Goal: Transaction & Acquisition: Book appointment/travel/reservation

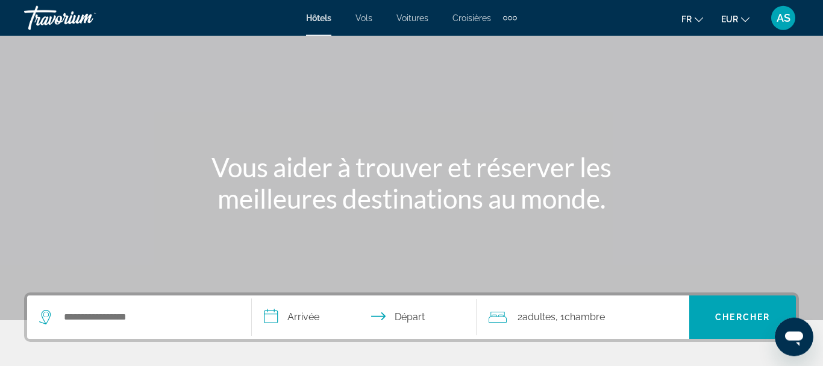
click at [109, 328] on div "Search widget" at bounding box center [139, 316] width 200 height 43
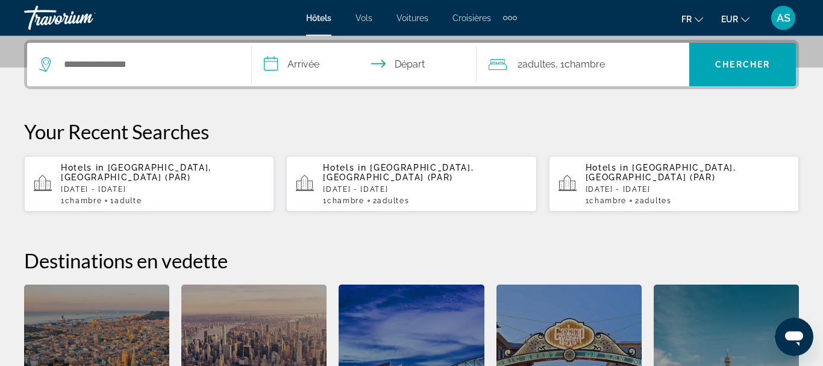
scroll to position [295, 0]
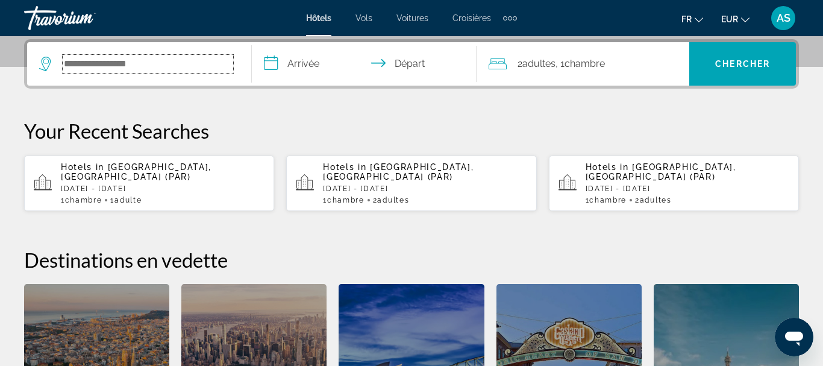
click at [140, 66] on input "Search hotel destination" at bounding box center [148, 64] width 171 height 18
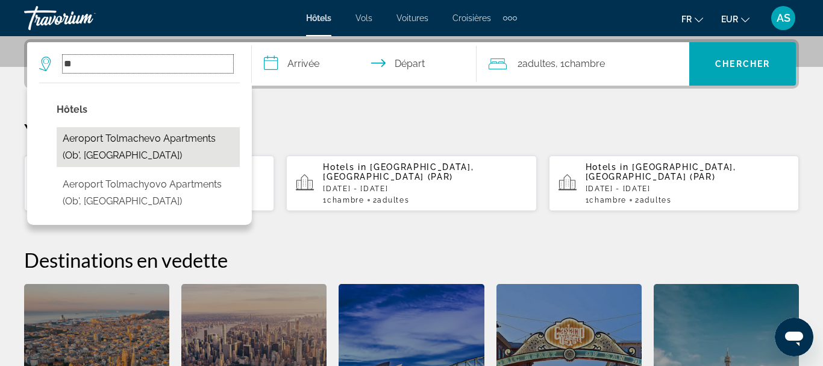
type input "*"
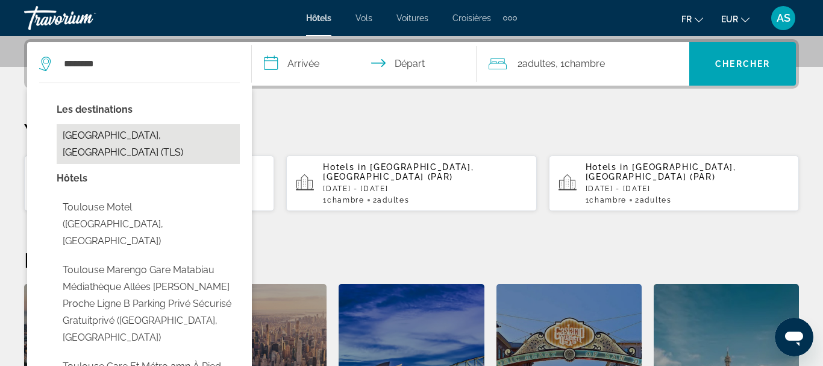
click at [109, 137] on button "[GEOGRAPHIC_DATA], [GEOGRAPHIC_DATA] (TLS)" at bounding box center [148, 144] width 183 height 40
type input "**********"
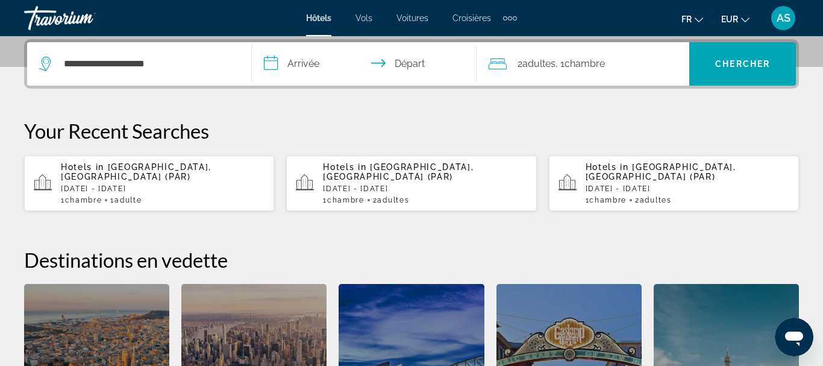
click at [316, 66] on input "**********" at bounding box center [367, 65] width 230 height 47
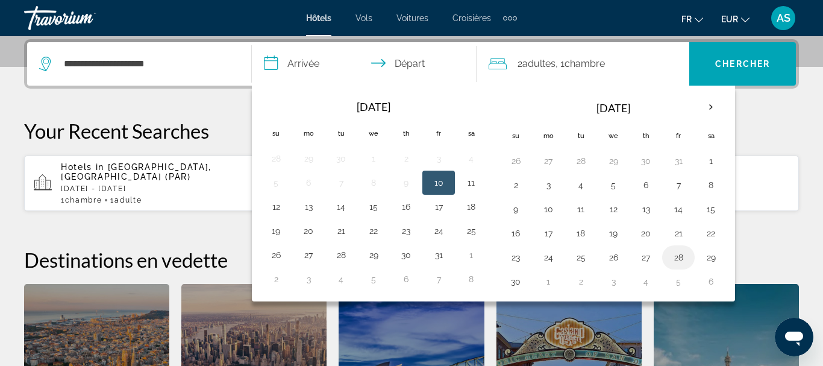
click at [666, 254] on td "28" at bounding box center [678, 257] width 33 height 24
click at [519, 216] on button "9" at bounding box center [515, 209] width 19 height 17
click at [543, 212] on button "10" at bounding box center [548, 209] width 19 height 17
type input "**********"
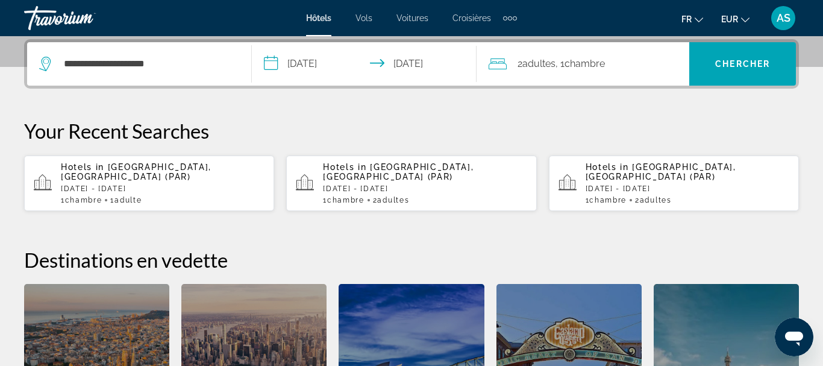
click at [566, 72] on div "2 Adulte Adultes , 1 Chambre pièces" at bounding box center [589, 63] width 201 height 43
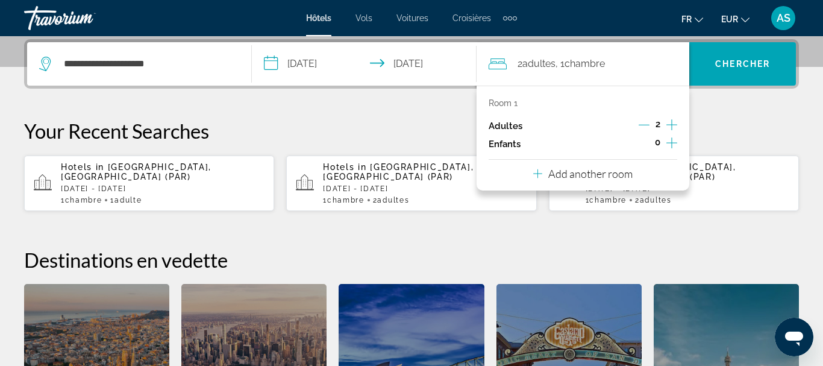
click at [646, 126] on icon "Decrement adults" at bounding box center [644, 124] width 11 height 11
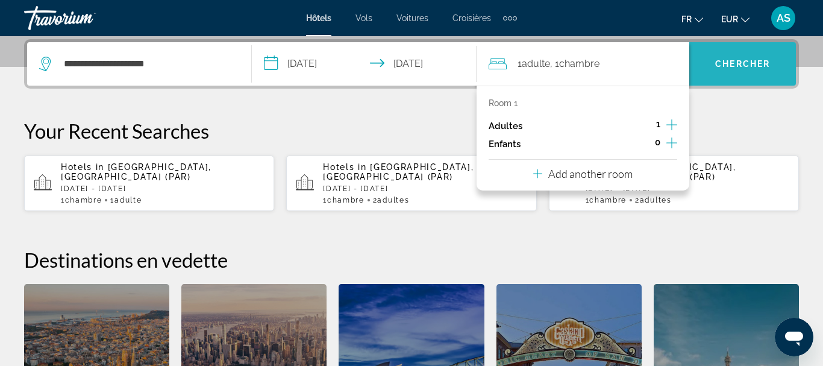
click at [715, 75] on span "Search" at bounding box center [742, 63] width 107 height 29
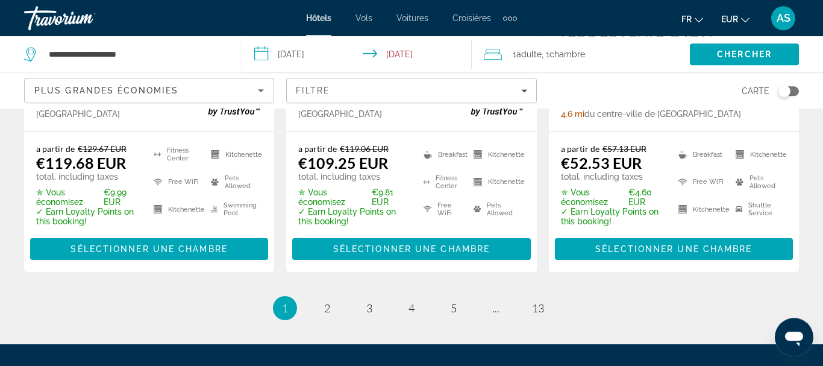
scroll to position [1892, 0]
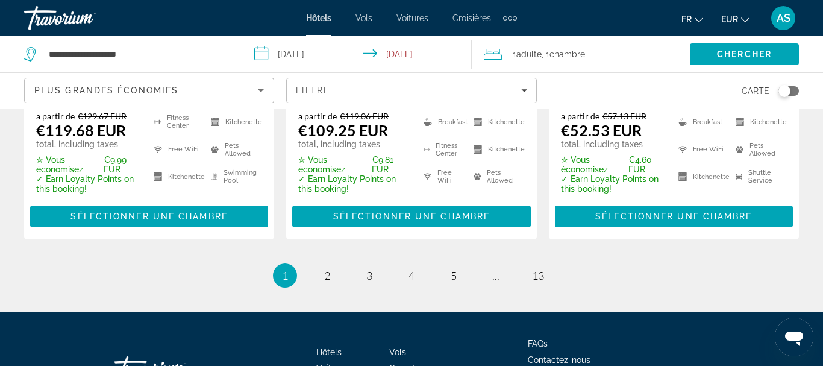
click at [340, 263] on ul "1 / 13 You're on page 1 page 2 page 3 page 4 page 5 page ... page 13" at bounding box center [411, 275] width 775 height 24
click at [315, 263] on ul "1 / 13 You're on page 1 page 2 page 3 page 4 page 5 page ... page 13" at bounding box center [411, 275] width 775 height 24
click at [328, 269] on span "2" at bounding box center [327, 275] width 6 height 13
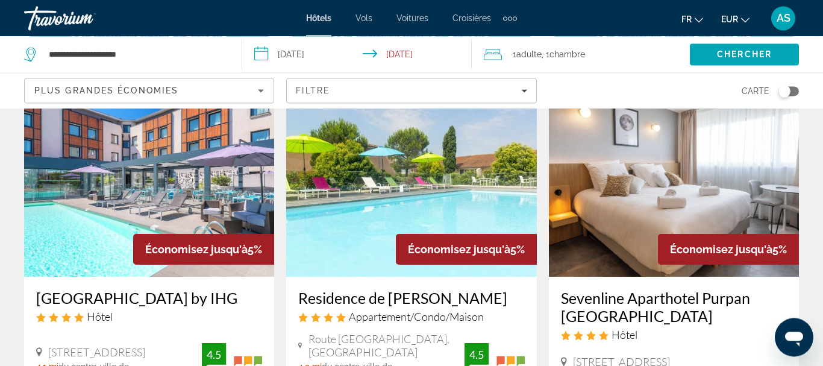
scroll to position [1570, 0]
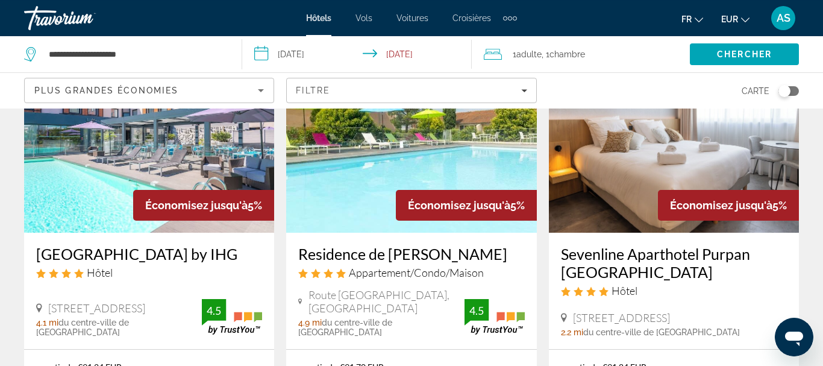
click at [78, 245] on h3 "[GEOGRAPHIC_DATA] by IHG" at bounding box center [149, 254] width 226 height 18
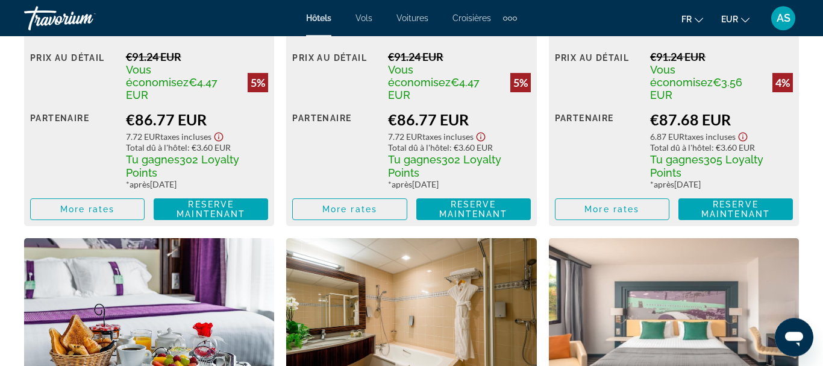
scroll to position [2143, 0]
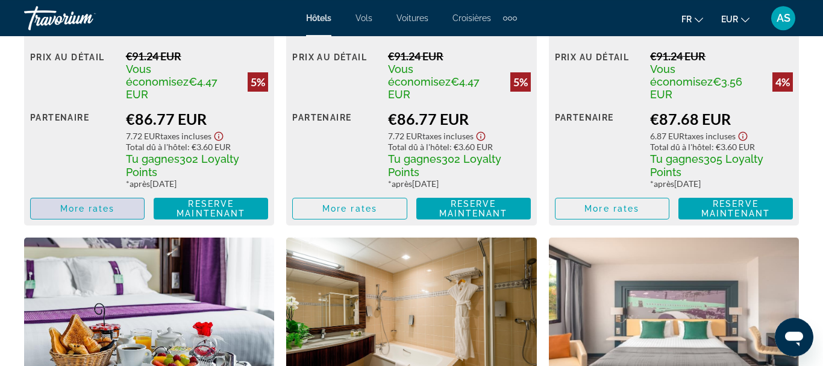
click at [116, 206] on span "Main content" at bounding box center [87, 208] width 113 height 29
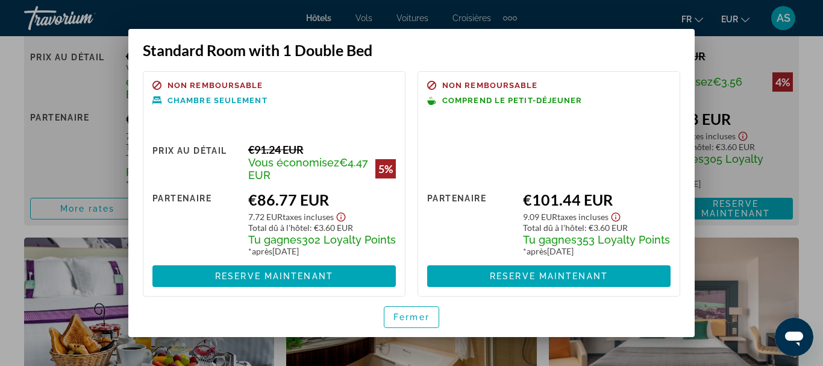
click at [618, 221] on icon "Show Taxes and Fees disclaimer" at bounding box center [615, 216] width 9 height 9
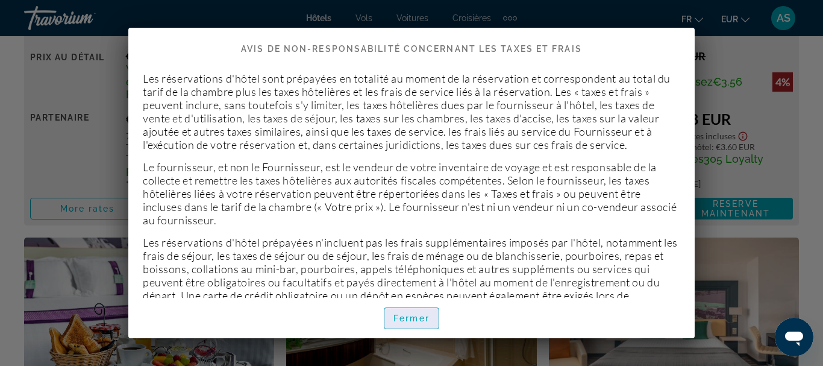
click at [428, 322] on span "Fermer" at bounding box center [411, 318] width 36 height 10
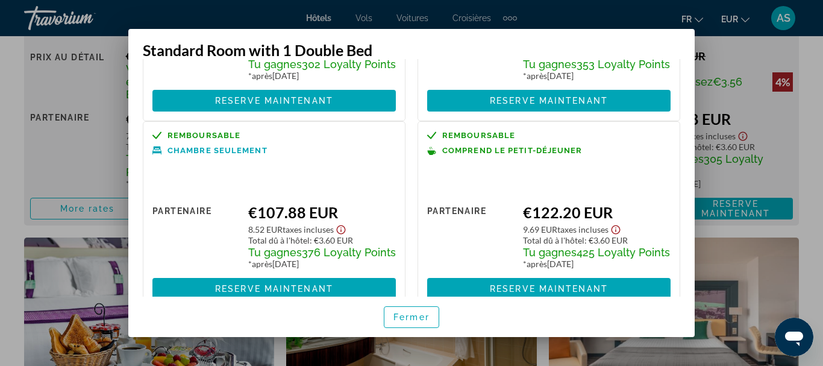
scroll to position [177, 0]
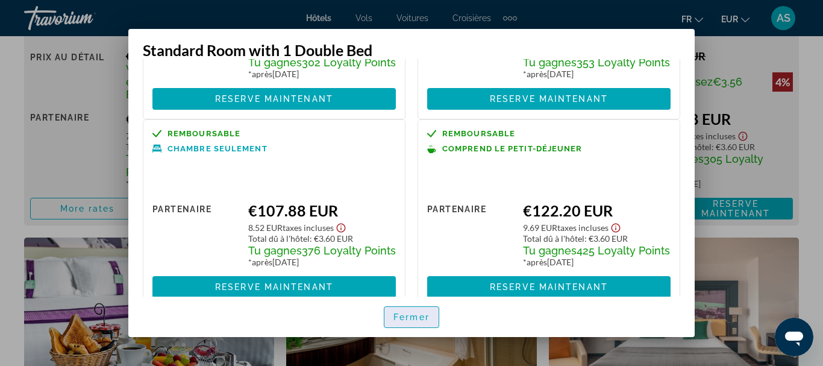
click at [409, 321] on span "Fermer" at bounding box center [411, 317] width 36 height 10
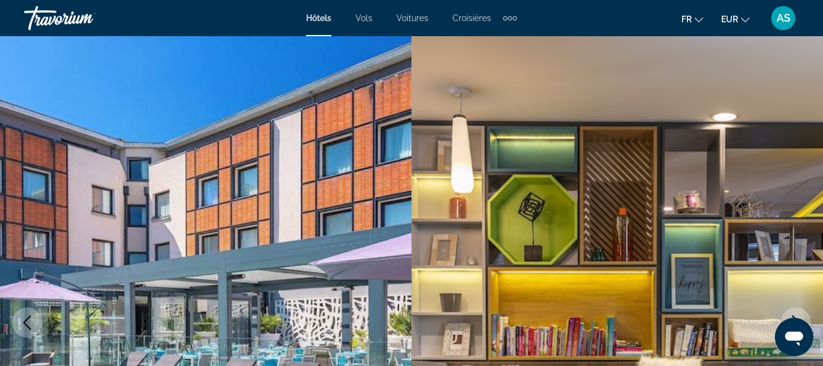
scroll to position [2143, 0]
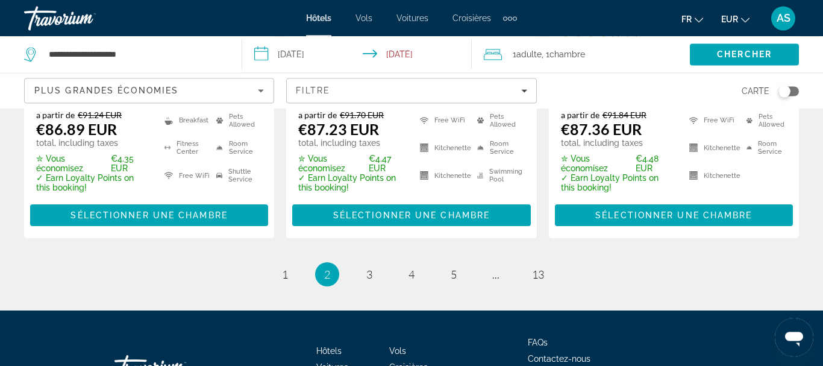
scroll to position [1822, 0]
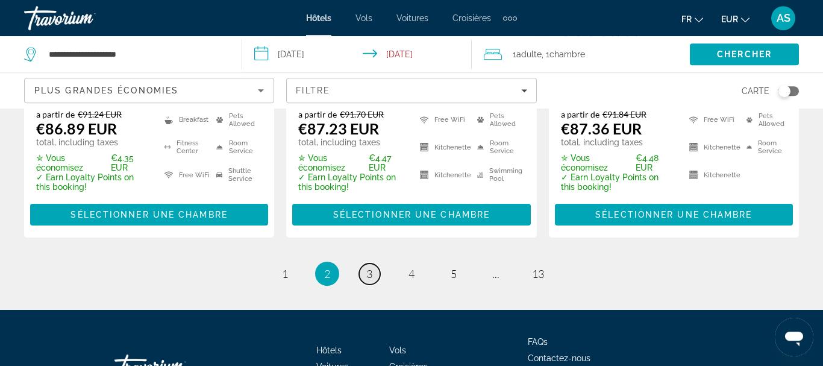
click at [363, 263] on link "page 3" at bounding box center [369, 273] width 21 height 21
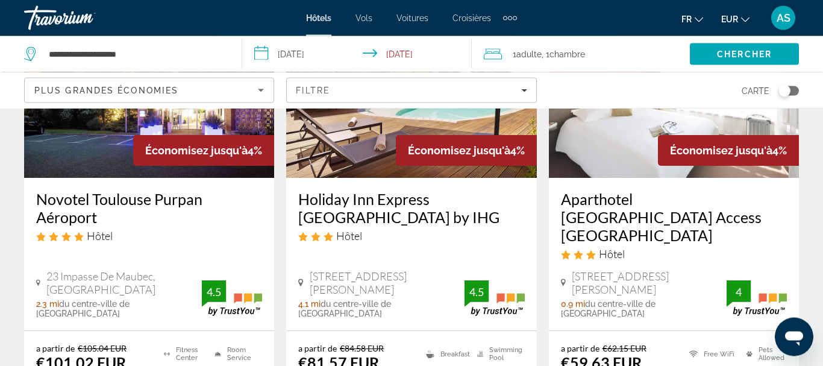
scroll to position [656, 0]
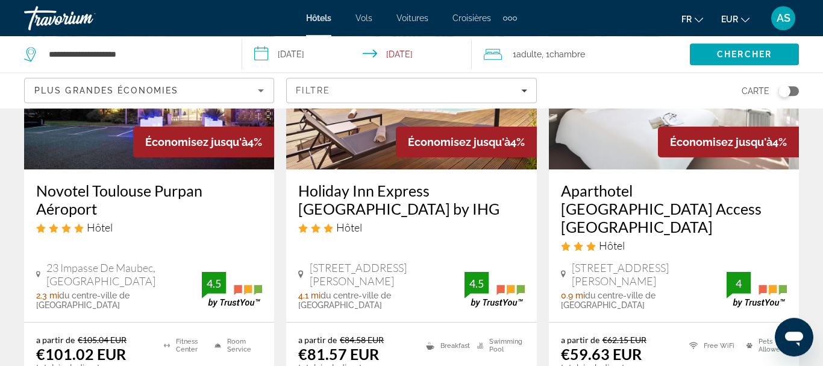
click at [362, 208] on h3 "Holiday Inn Express [GEOGRAPHIC_DATA] by IHG" at bounding box center [411, 199] width 226 height 36
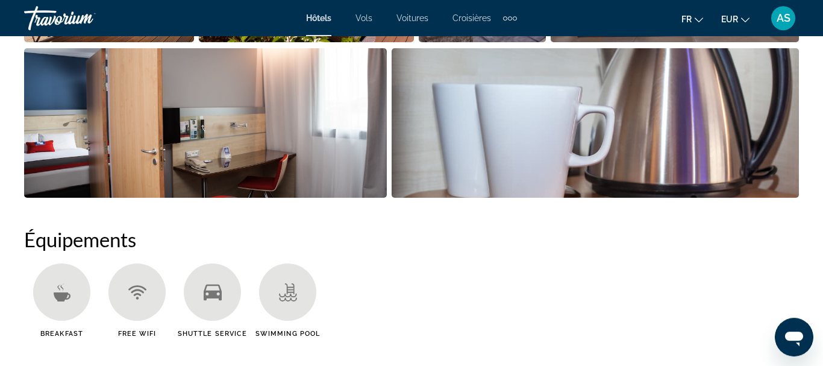
scroll to position [1017, 0]
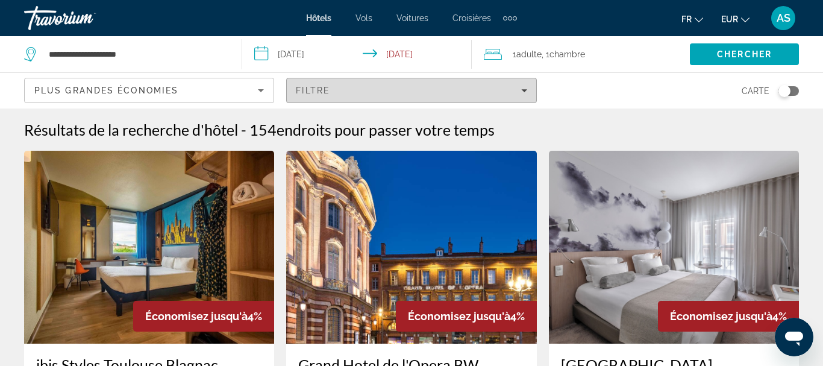
click at [396, 98] on span "Filters" at bounding box center [411, 90] width 249 height 29
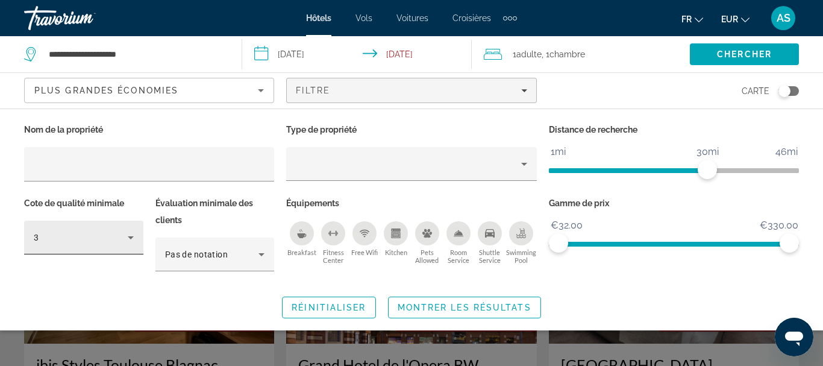
click at [128, 250] on div "3" at bounding box center [84, 238] width 100 height 34
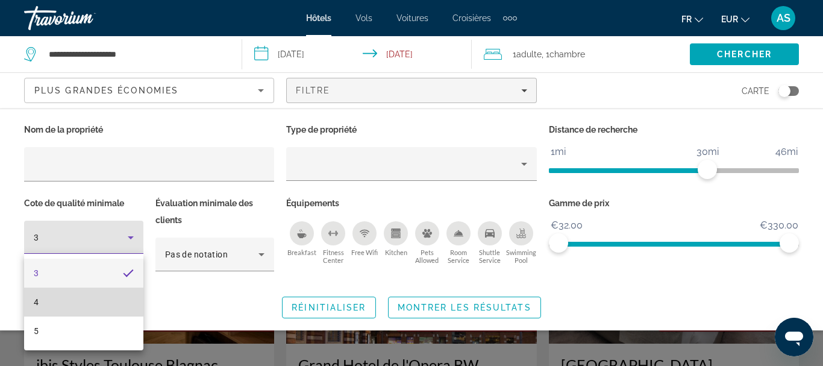
click at [57, 298] on mat-option "4" at bounding box center [83, 301] width 119 height 29
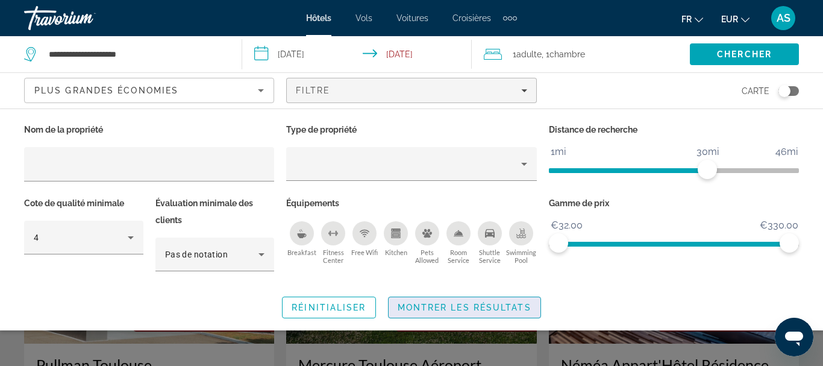
click at [426, 312] on span "Search widget" at bounding box center [465, 307] width 152 height 29
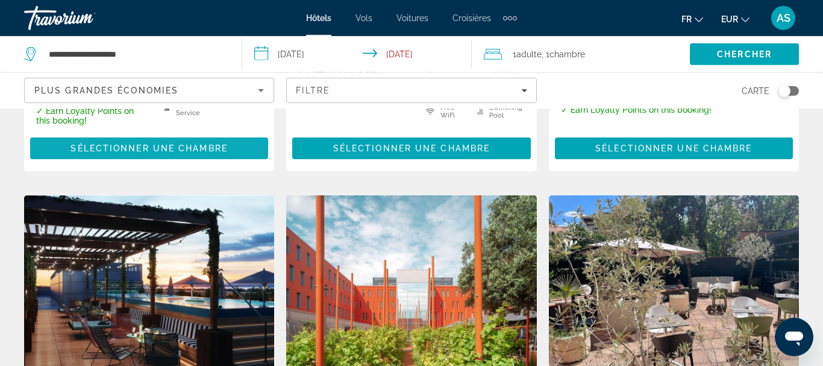
scroll to position [926, 0]
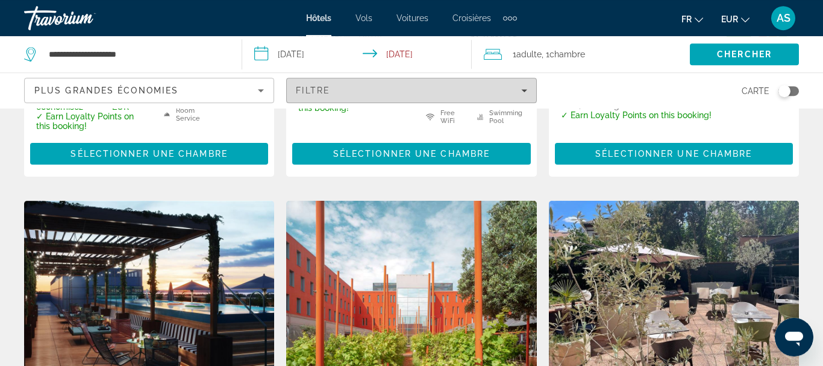
click at [388, 81] on span "Filters" at bounding box center [411, 90] width 249 height 29
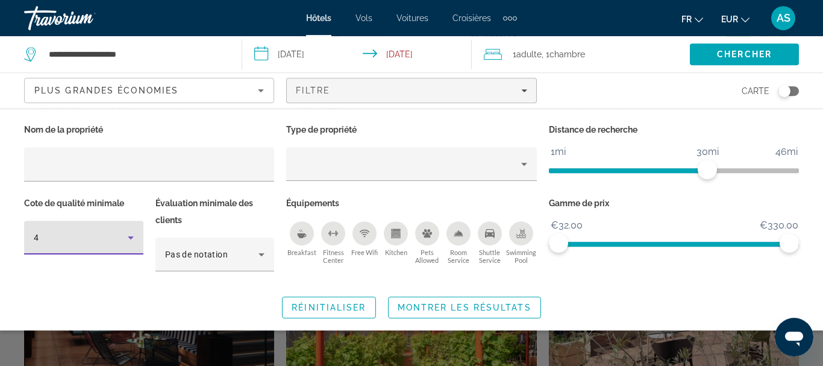
click at [87, 235] on div "4" at bounding box center [81, 237] width 94 height 14
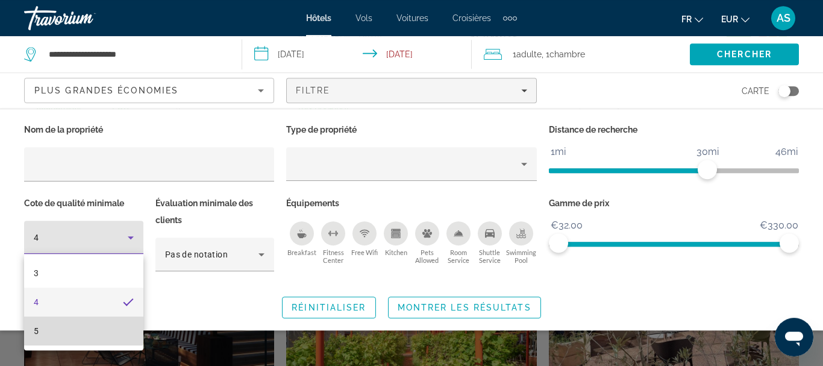
click at [56, 325] on mat-option "5" at bounding box center [83, 330] width 119 height 29
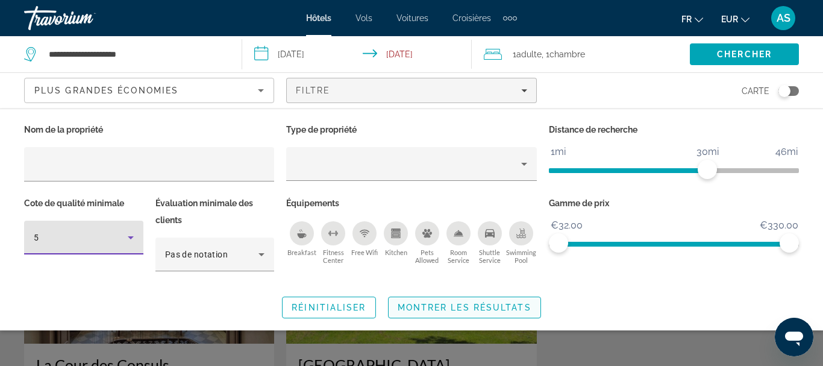
click at [447, 315] on span "Search widget" at bounding box center [465, 307] width 152 height 29
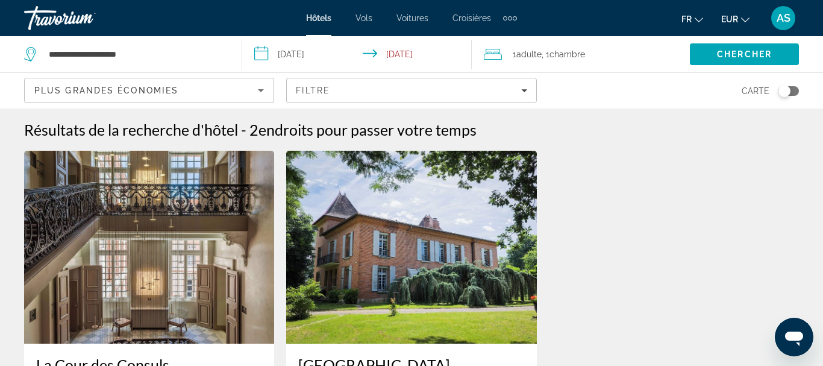
click at [223, 98] on div "Plus grandes économies" at bounding box center [149, 95] width 230 height 34
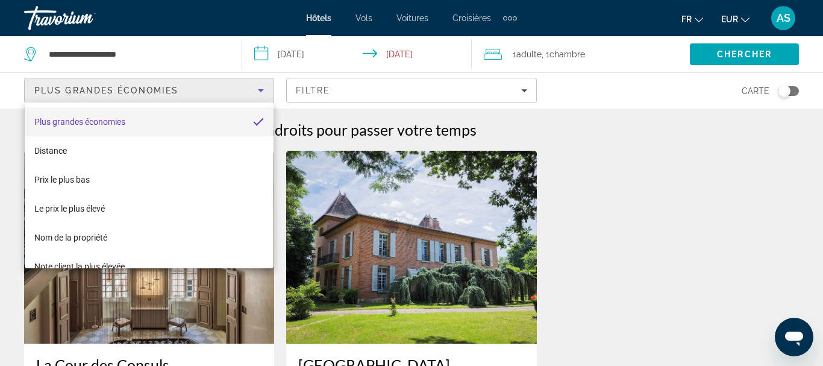
click at [356, 85] on div at bounding box center [411, 183] width 823 height 366
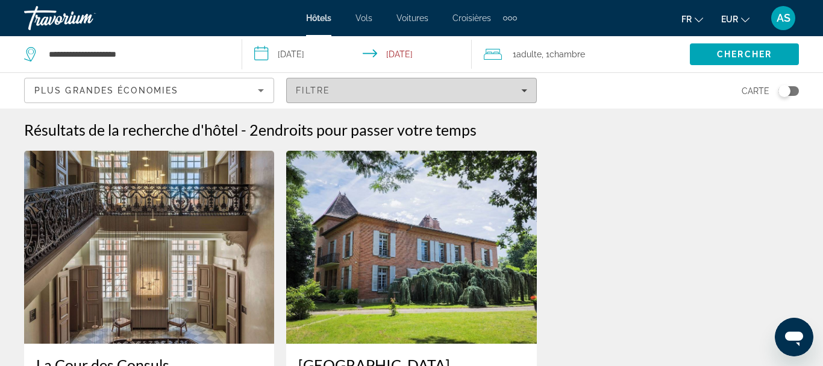
click at [340, 83] on span "Filters" at bounding box center [411, 90] width 249 height 29
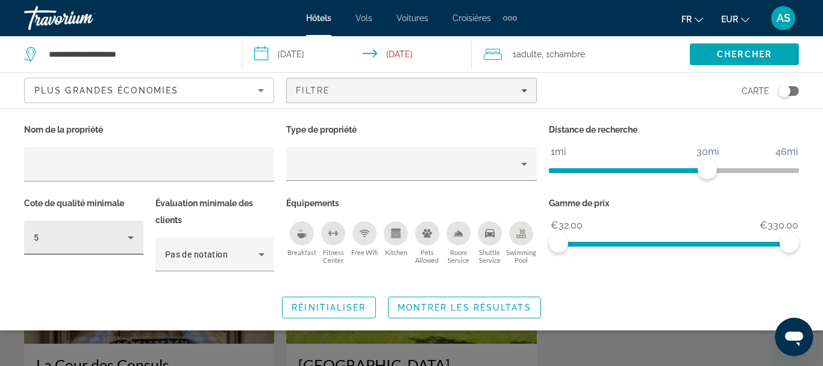
click at [87, 249] on div "5" at bounding box center [84, 238] width 100 height 34
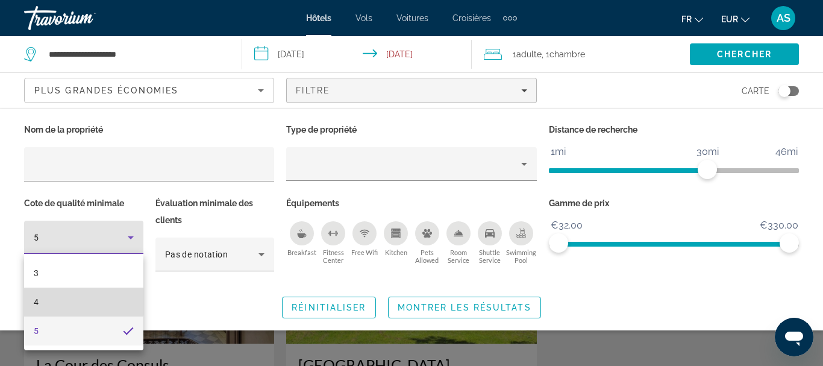
click at [52, 296] on mat-option "4" at bounding box center [83, 301] width 119 height 29
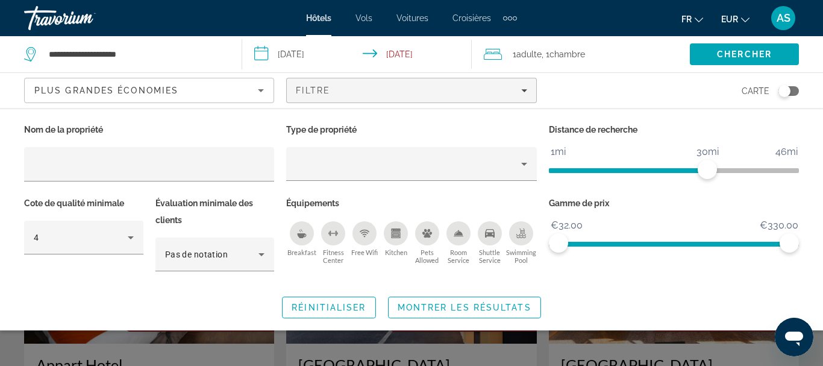
click at [496, 248] on span "Shuttle Service" at bounding box center [489, 256] width 31 height 16
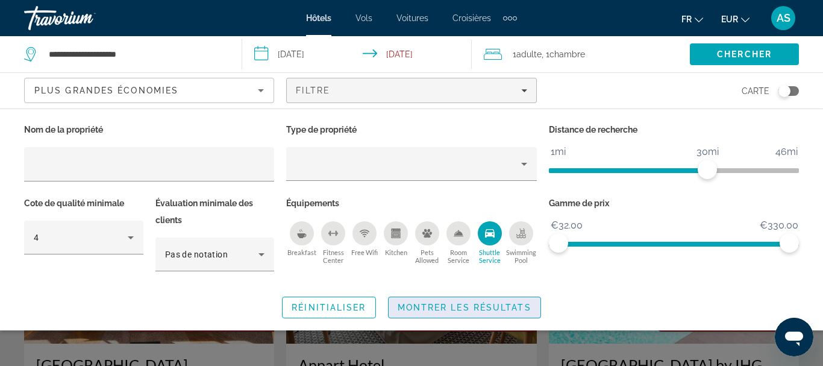
click at [465, 306] on span "Montrer les résultats" at bounding box center [465, 307] width 134 height 10
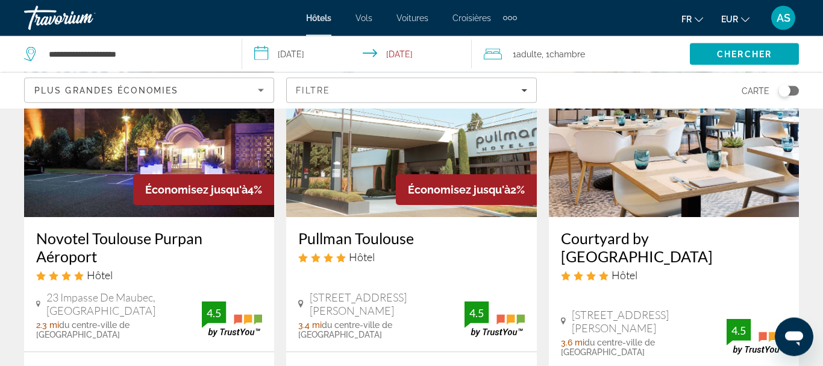
scroll to position [594, 0]
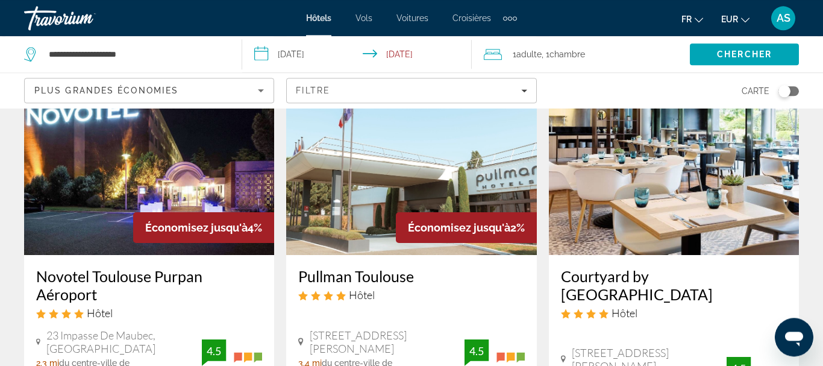
click at [634, 118] on img "Main content" at bounding box center [674, 158] width 250 height 193
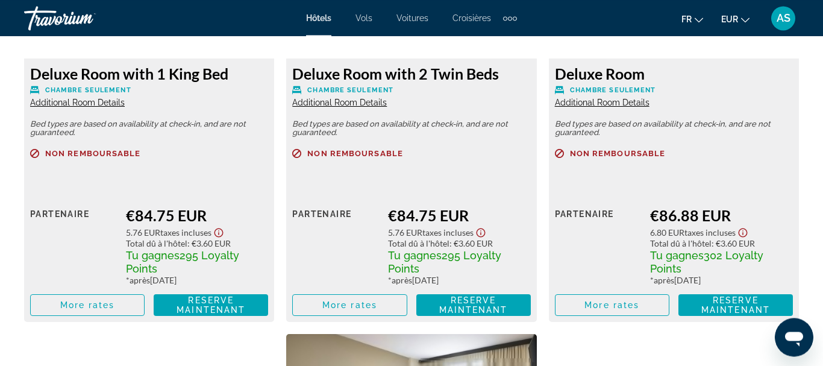
scroll to position [2010, 0]
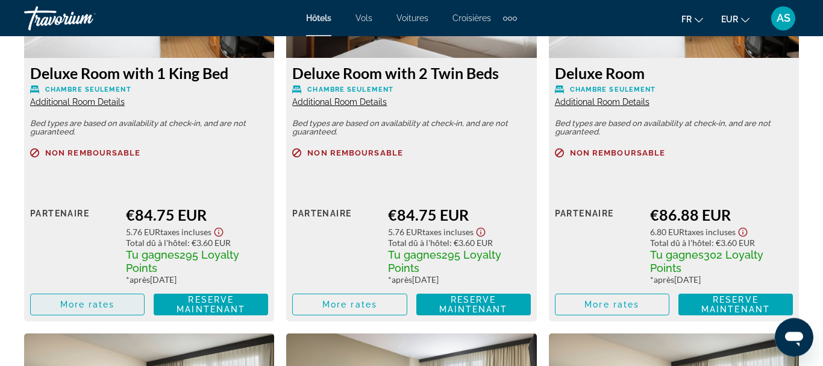
click at [78, 307] on span "More rates" at bounding box center [87, 304] width 55 height 10
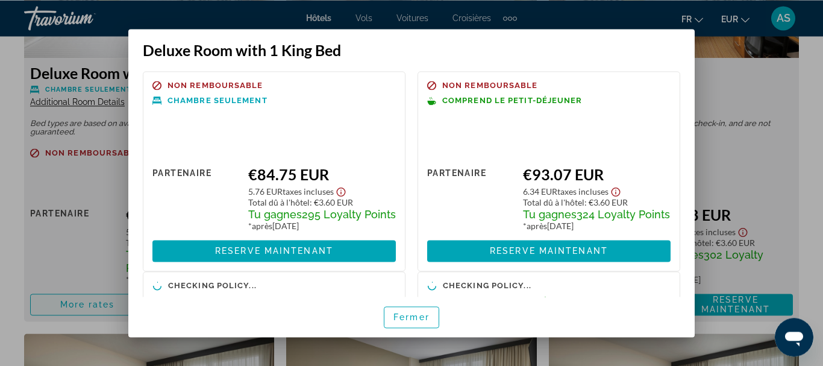
scroll to position [0, 0]
